Goal: Use online tool/utility: Use online tool/utility

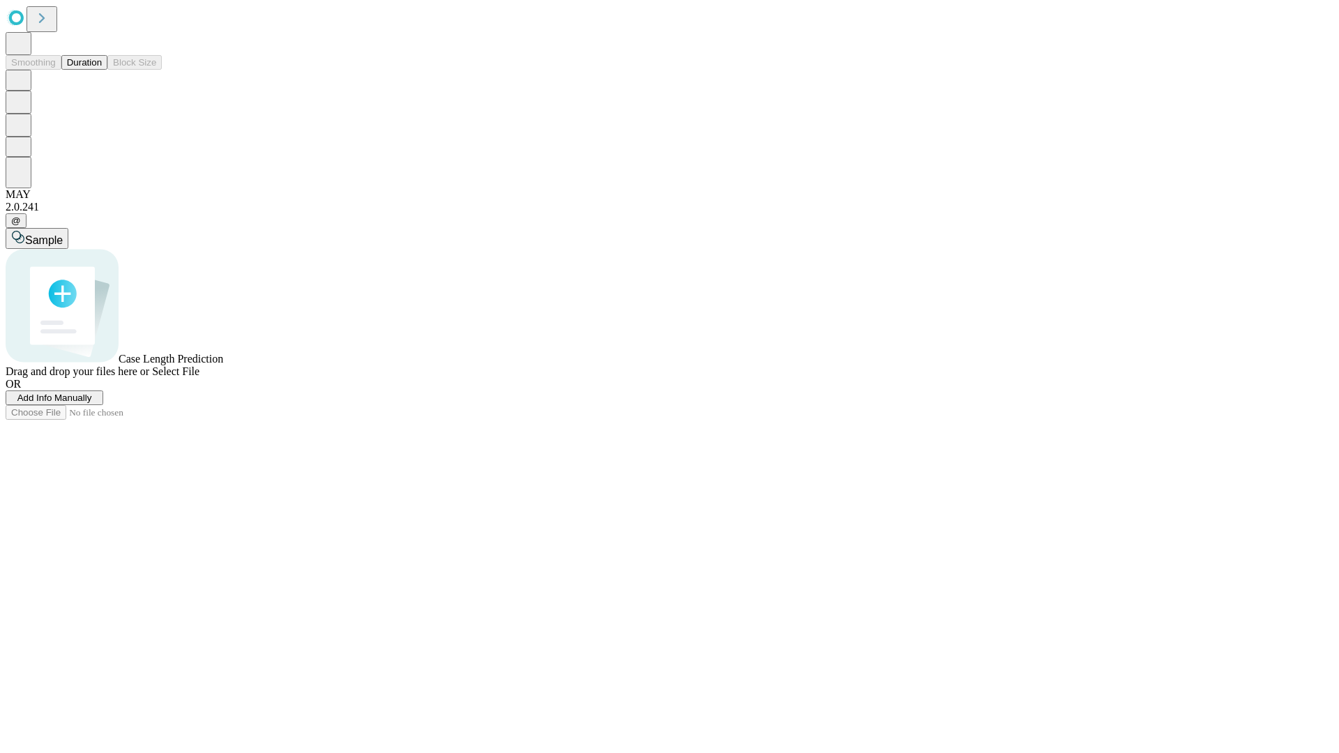
click at [102, 70] on button "Duration" at bounding box center [84, 62] width 46 height 15
click at [200, 377] on span "Select File" at bounding box center [175, 372] width 47 height 12
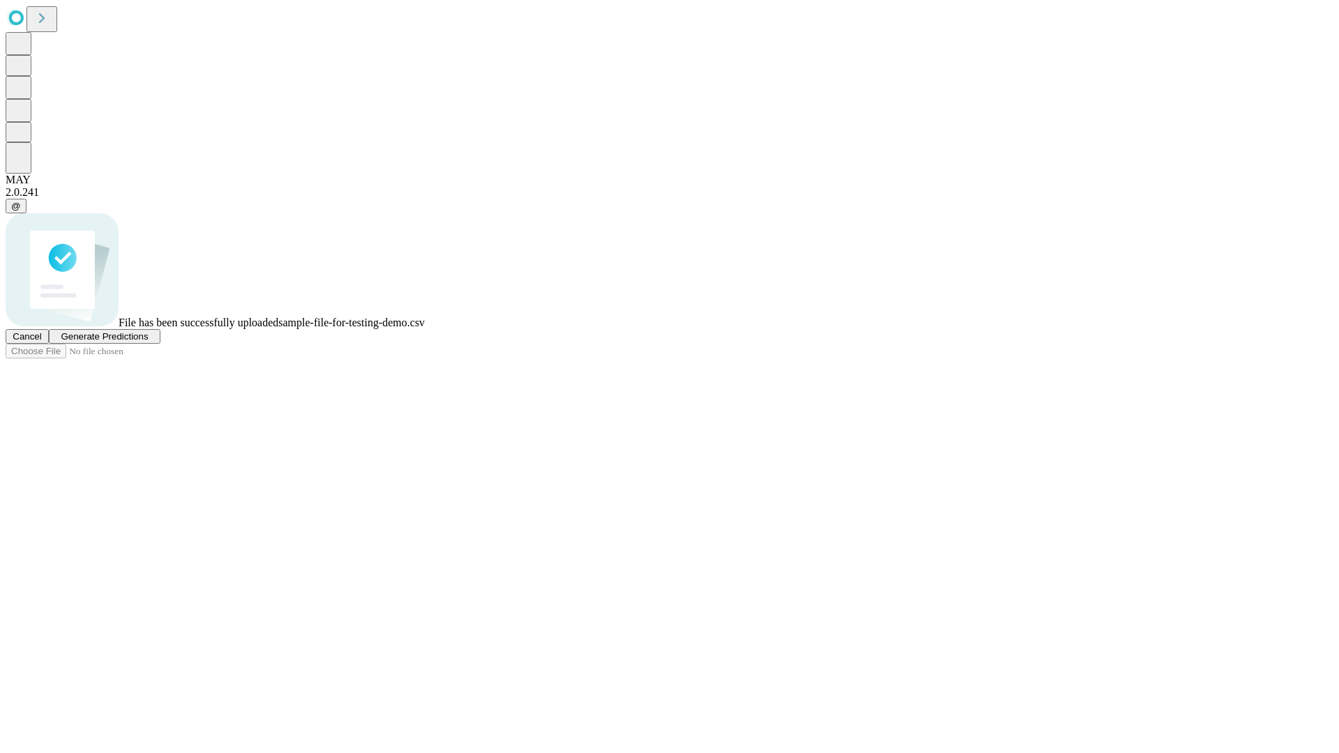
click at [148, 342] on span "Generate Predictions" at bounding box center [104, 336] width 87 height 10
